Goal: Task Accomplishment & Management: Manage account settings

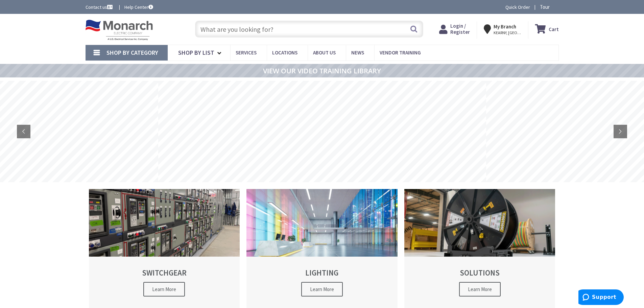
click at [467, 28] on span "Login / Register" at bounding box center [460, 29] width 20 height 13
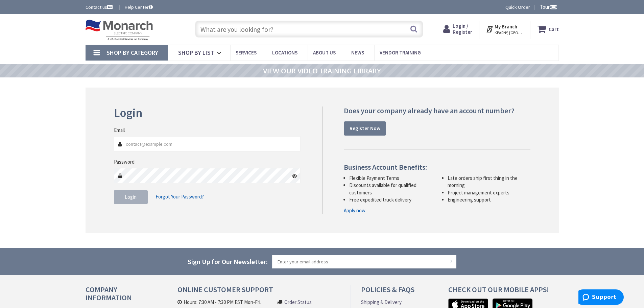
type input "office@tricoelectricnj.com"
click at [127, 197] on span "Login" at bounding box center [131, 197] width 12 height 6
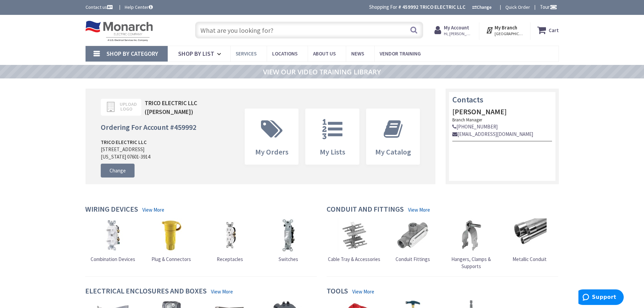
click at [245, 52] on span "Services" at bounding box center [246, 53] width 21 height 6
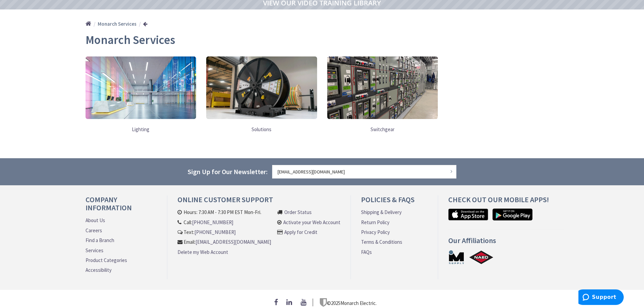
scroll to position [69, 0]
click at [262, 100] on img at bounding box center [261, 88] width 111 height 62
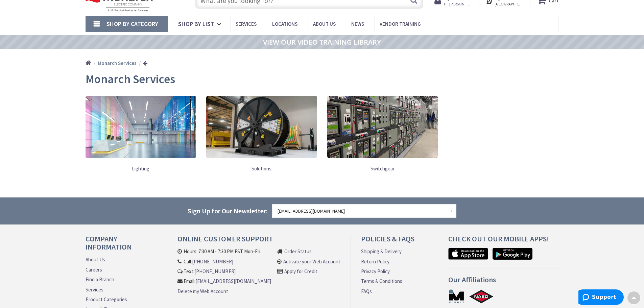
scroll to position [0, 0]
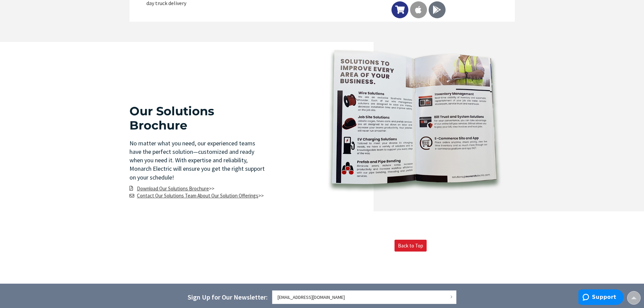
scroll to position [2130, 0]
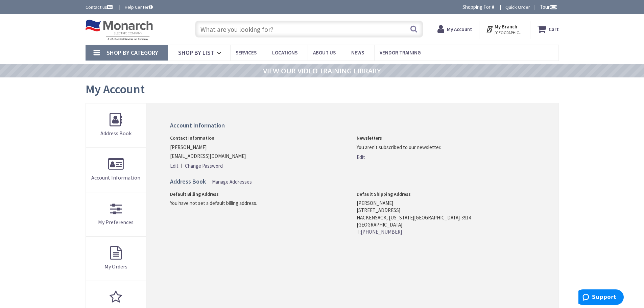
scroll to position [14, 0]
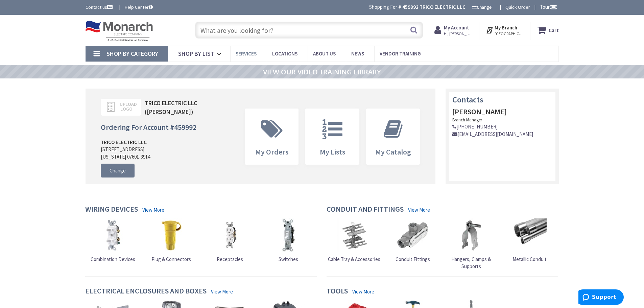
click at [243, 54] on span "Services" at bounding box center [246, 53] width 21 height 6
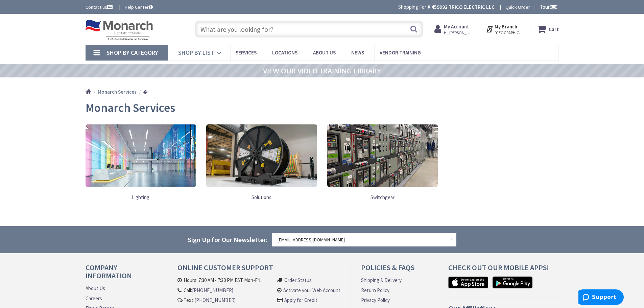
click at [203, 51] on span "Shop By List" at bounding box center [196, 53] width 36 height 8
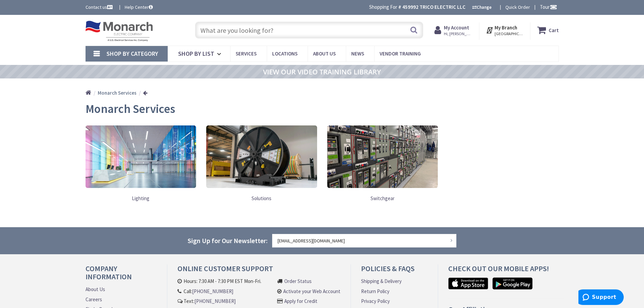
click at [128, 53] on span "Shop By Category" at bounding box center [132, 54] width 52 height 8
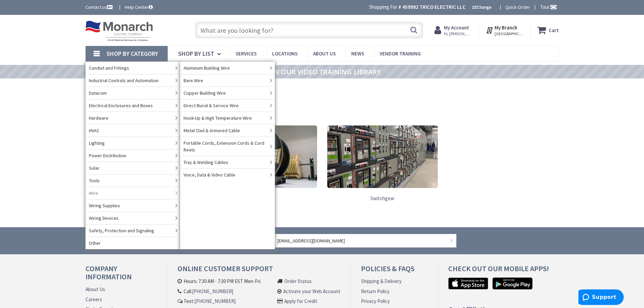
click at [106, 190] on link "Wire" at bounding box center [132, 193] width 95 height 13
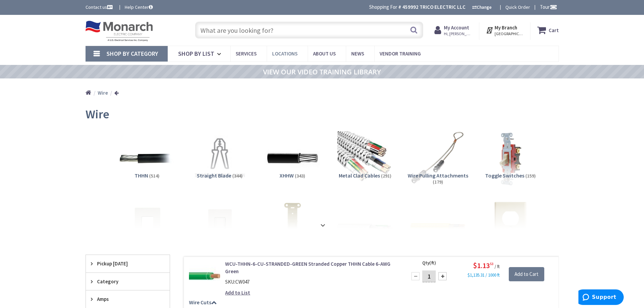
click at [284, 52] on span "Locations" at bounding box center [284, 53] width 25 height 6
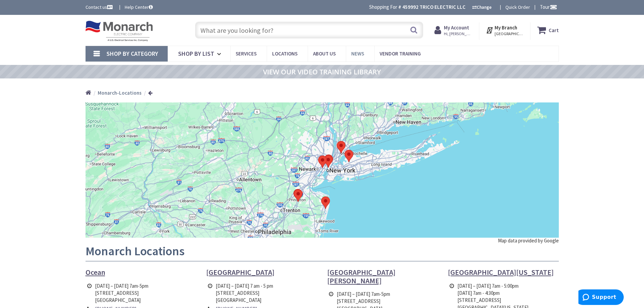
click at [357, 53] on span "News" at bounding box center [357, 53] width 13 height 6
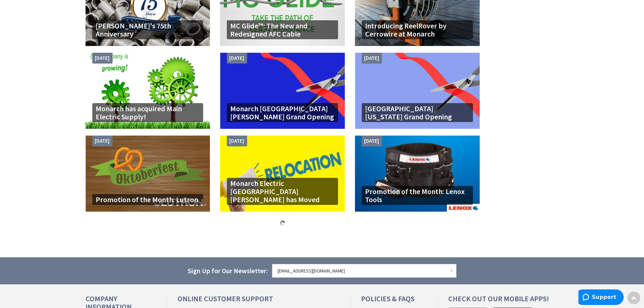
scroll to position [575, 0]
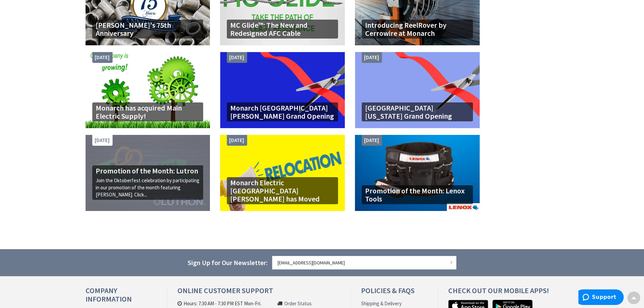
click at [135, 181] on p "Join the Oktoberfest celebration by participating in our promotion of the month…" at bounding box center [148, 188] width 104 height 22
click at [111, 167] on h4 "Promotion of the Month: Lutron" at bounding box center [148, 171] width 104 height 8
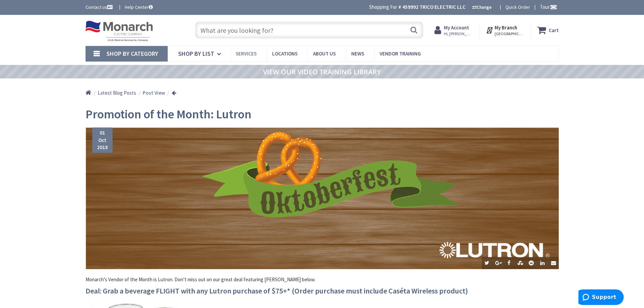
click at [248, 51] on span "Services" at bounding box center [246, 53] width 21 height 6
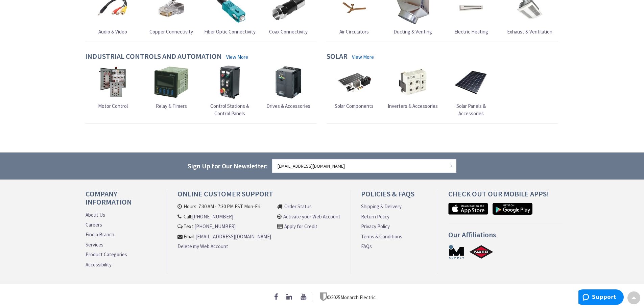
scroll to position [755, 0]
click at [99, 211] on link "About Us" at bounding box center [95, 214] width 20 height 7
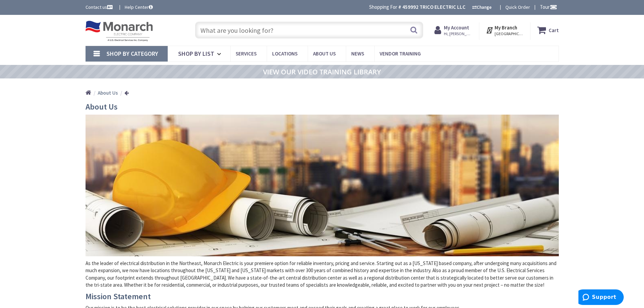
click at [275, 29] on input "text" at bounding box center [309, 30] width 228 height 17
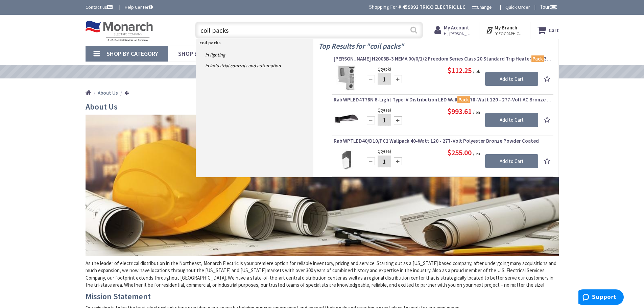
type input "coil packs"
click at [413, 32] on button "Search" at bounding box center [413, 29] width 9 height 15
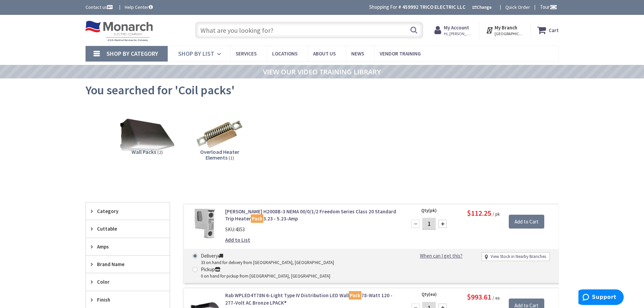
click at [204, 50] on span "Shop By List" at bounding box center [196, 54] width 36 height 8
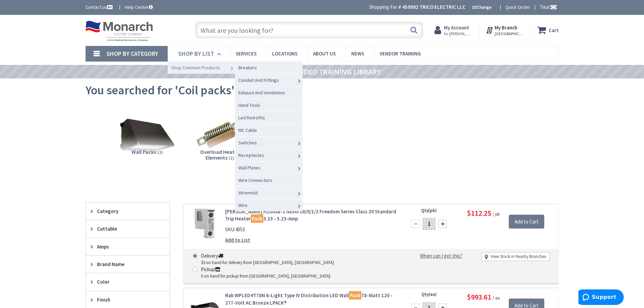
click at [192, 67] on span "Shop Common Products" at bounding box center [195, 68] width 49 height 6
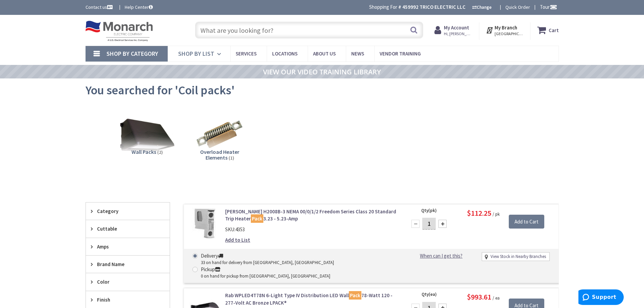
click at [217, 53] on icon at bounding box center [220, 54] width 6 height 15
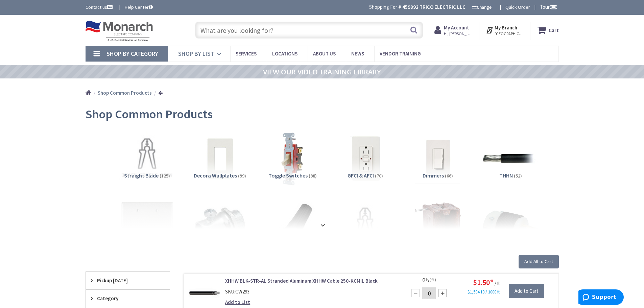
click at [218, 54] on icon at bounding box center [220, 54] width 6 height 15
click at [253, 52] on span "Services" at bounding box center [246, 53] width 21 height 6
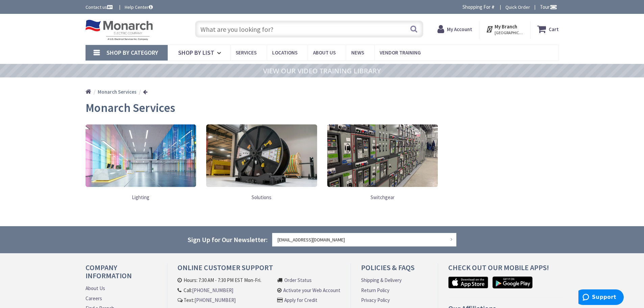
click at [266, 169] on img at bounding box center [261, 155] width 111 height 62
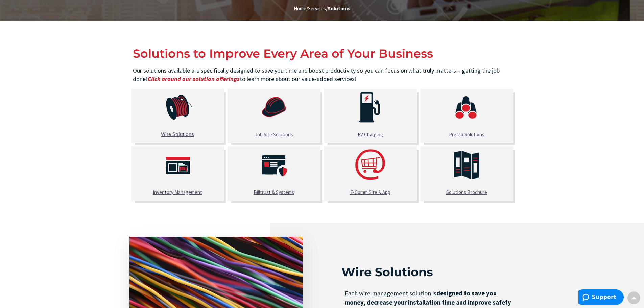
scroll to position [170, 0]
click at [174, 132] on u "Wire Solutions" at bounding box center [177, 134] width 33 height 6
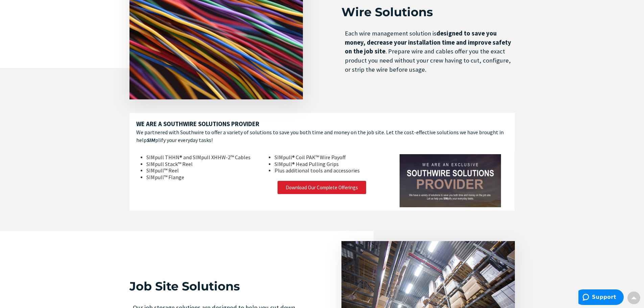
scroll to position [420, 0]
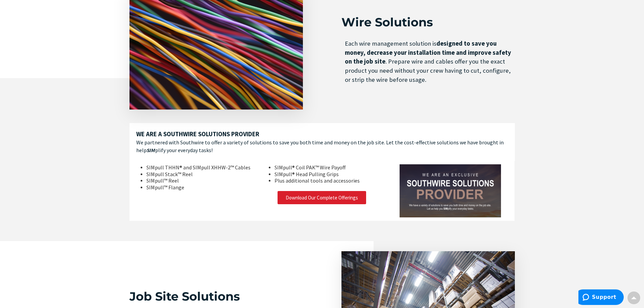
click at [453, 185] on img at bounding box center [449, 190] width 101 height 53
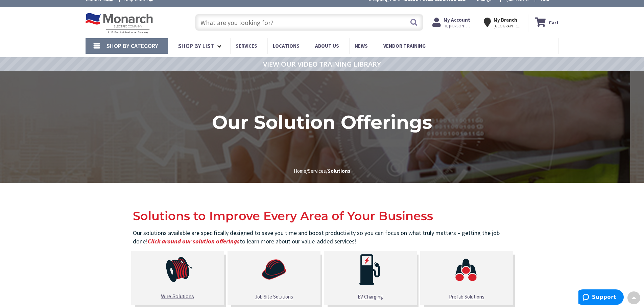
scroll to position [0, 0]
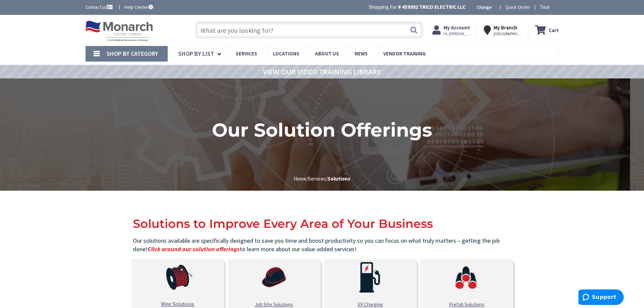
click at [287, 31] on input "text" at bounding box center [309, 30] width 228 height 17
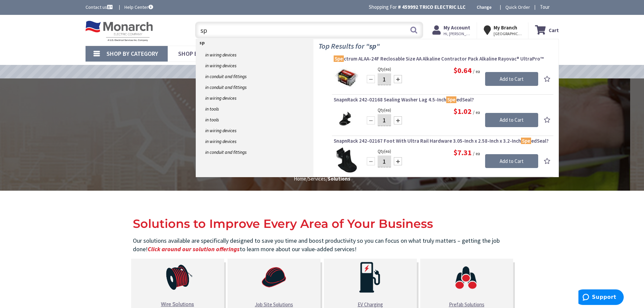
type input "s"
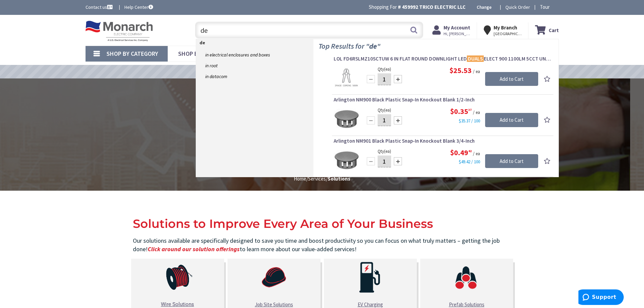
type input "d"
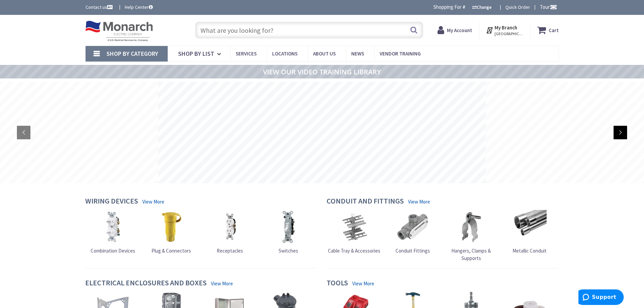
click at [619, 133] on rs-arrow at bounding box center [620, 133] width 14 height 14
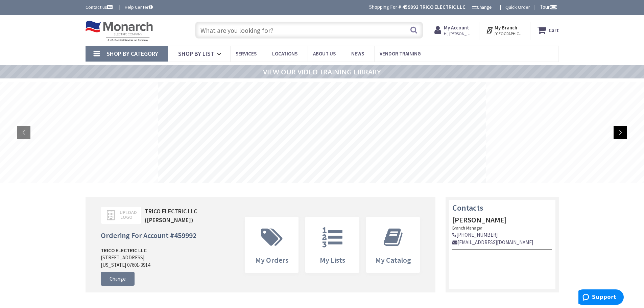
click at [619, 133] on rs-arrow at bounding box center [620, 133] width 14 height 14
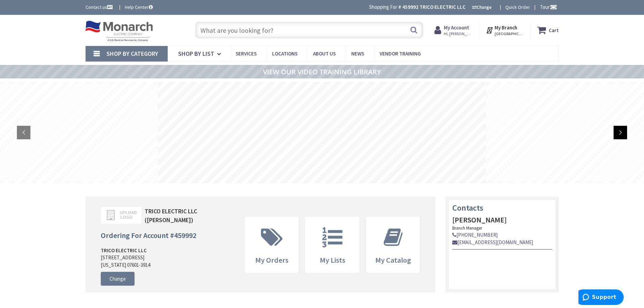
click at [619, 133] on rs-arrow at bounding box center [620, 133] width 14 height 14
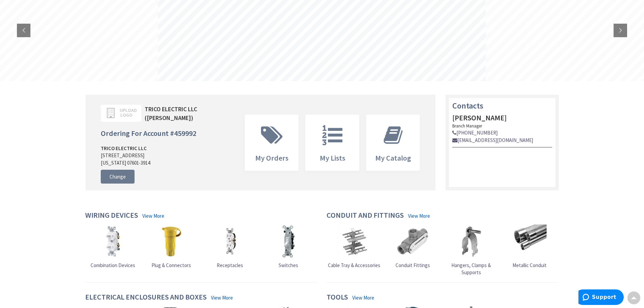
scroll to position [101, 0]
click at [619, 32] on rs-arrow at bounding box center [620, 31] width 14 height 14
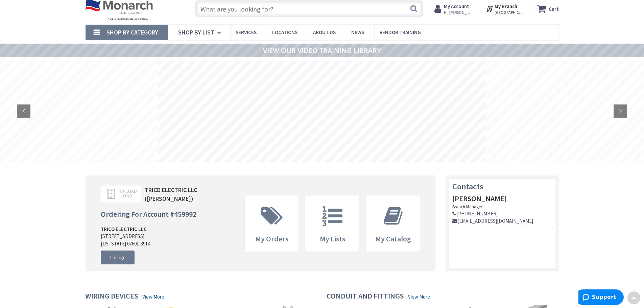
scroll to position [0, 0]
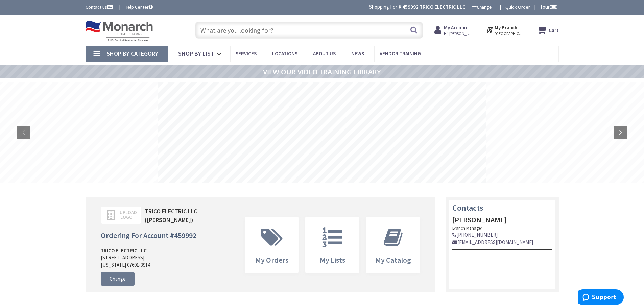
click at [461, 26] on strong "My Account" at bounding box center [456, 27] width 25 height 6
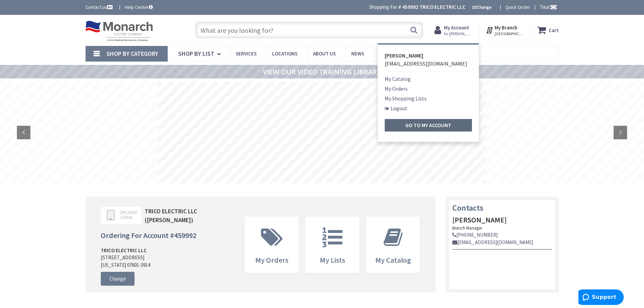
click at [426, 125] on strong "Go to My Account" at bounding box center [428, 125] width 46 height 7
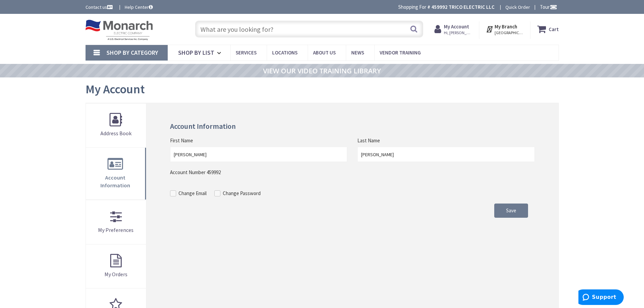
click at [456, 31] on span "Hi, Stephen" at bounding box center [458, 32] width 29 height 5
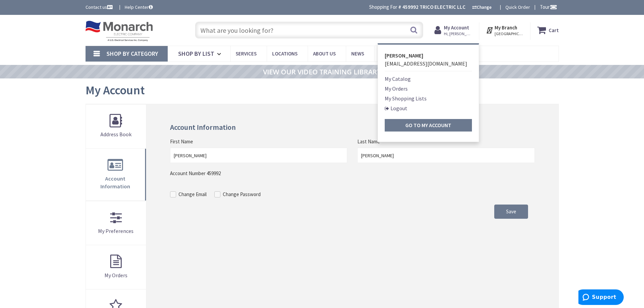
click at [395, 108] on link "Logout" at bounding box center [396, 108] width 23 height 8
